Goal: Find specific page/section: Find specific page/section

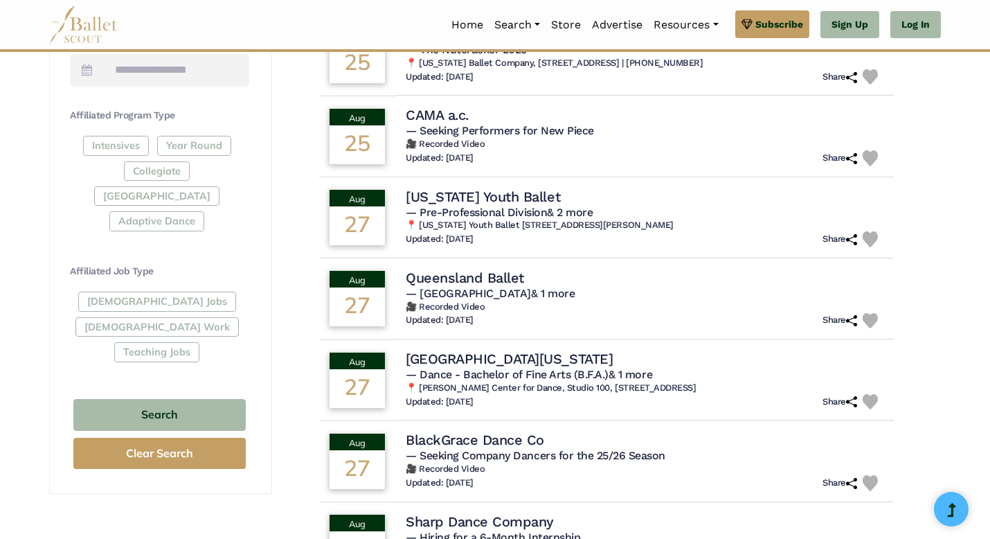
scroll to position [618, 0]
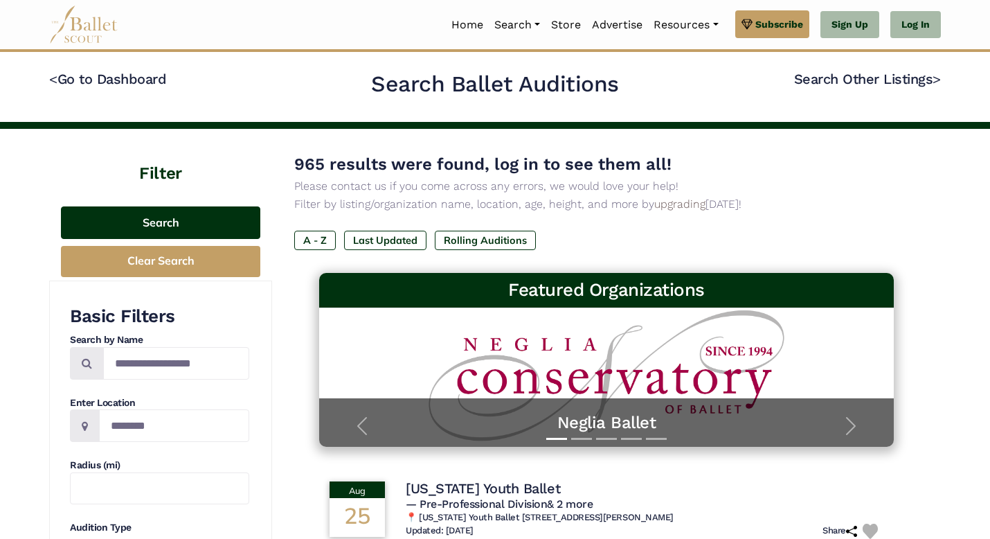
click at [179, 214] on button "Search" at bounding box center [160, 222] width 199 height 33
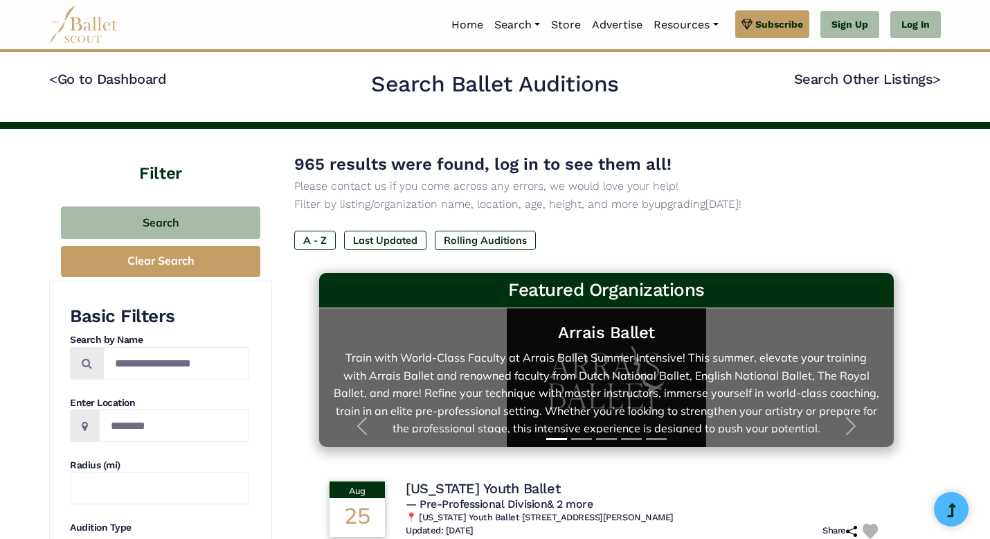
scroll to position [5, 0]
